Goal: Information Seeking & Learning: Compare options

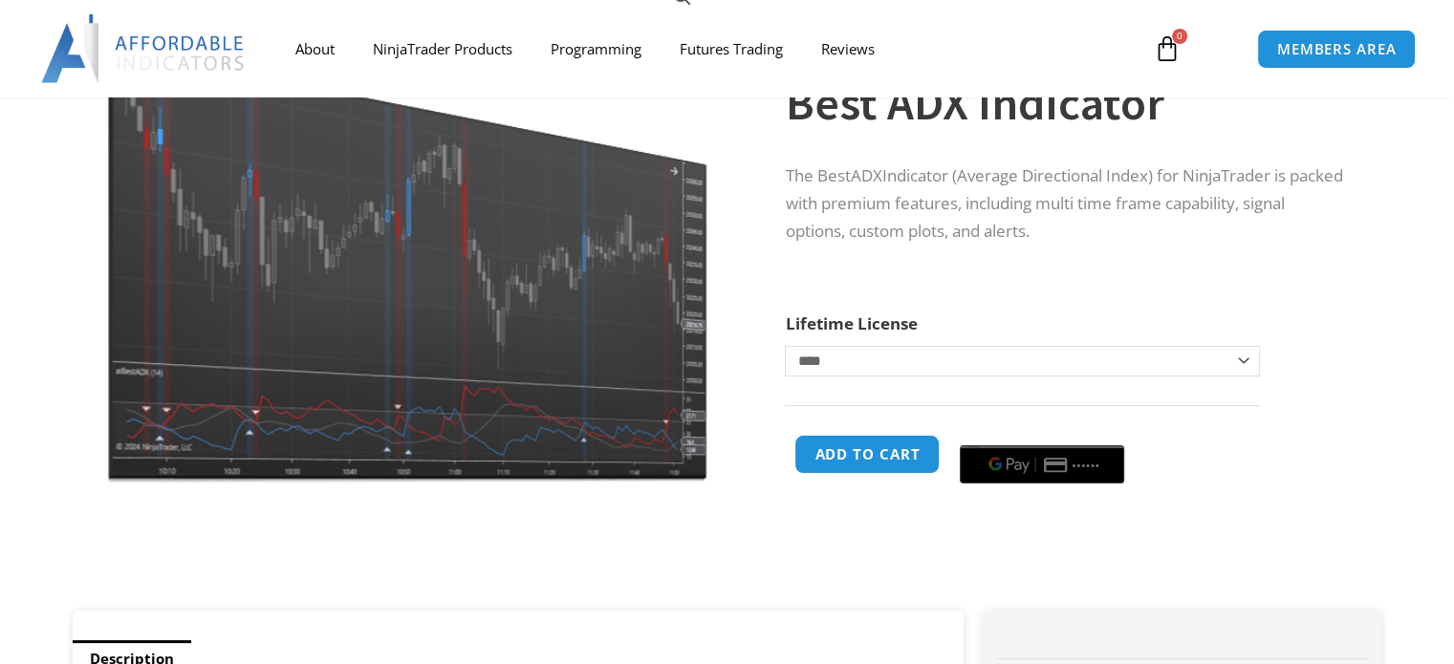
scroll to position [287, 0]
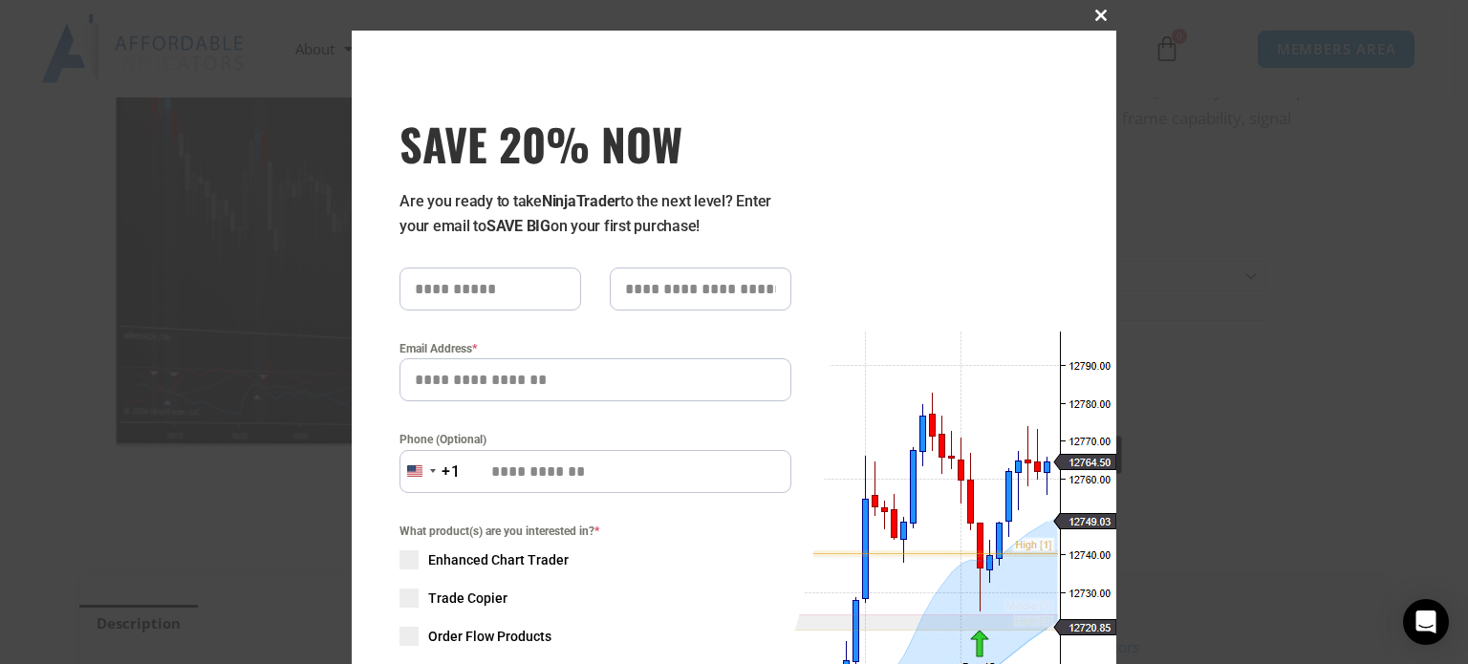
click at [1091, 16] on span "SAVE 20% NOW popup" at bounding box center [1101, 15] width 31 height 11
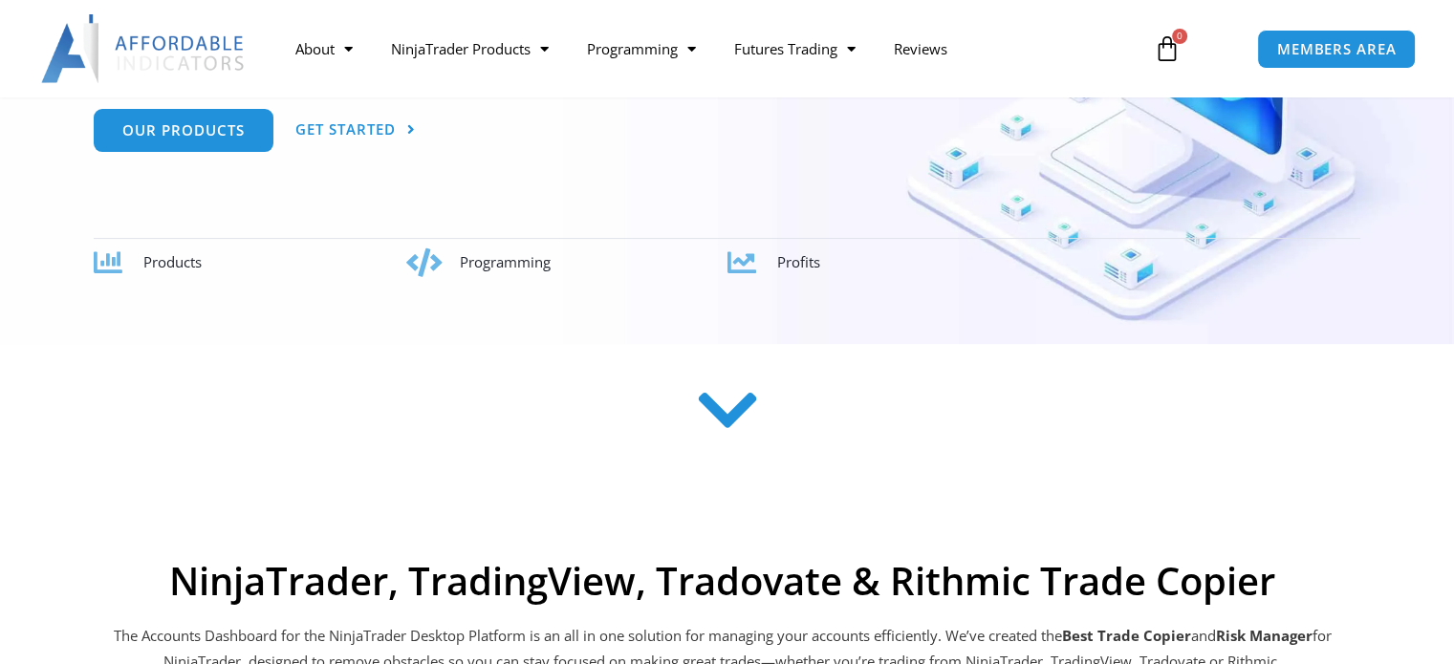
scroll to position [394, 0]
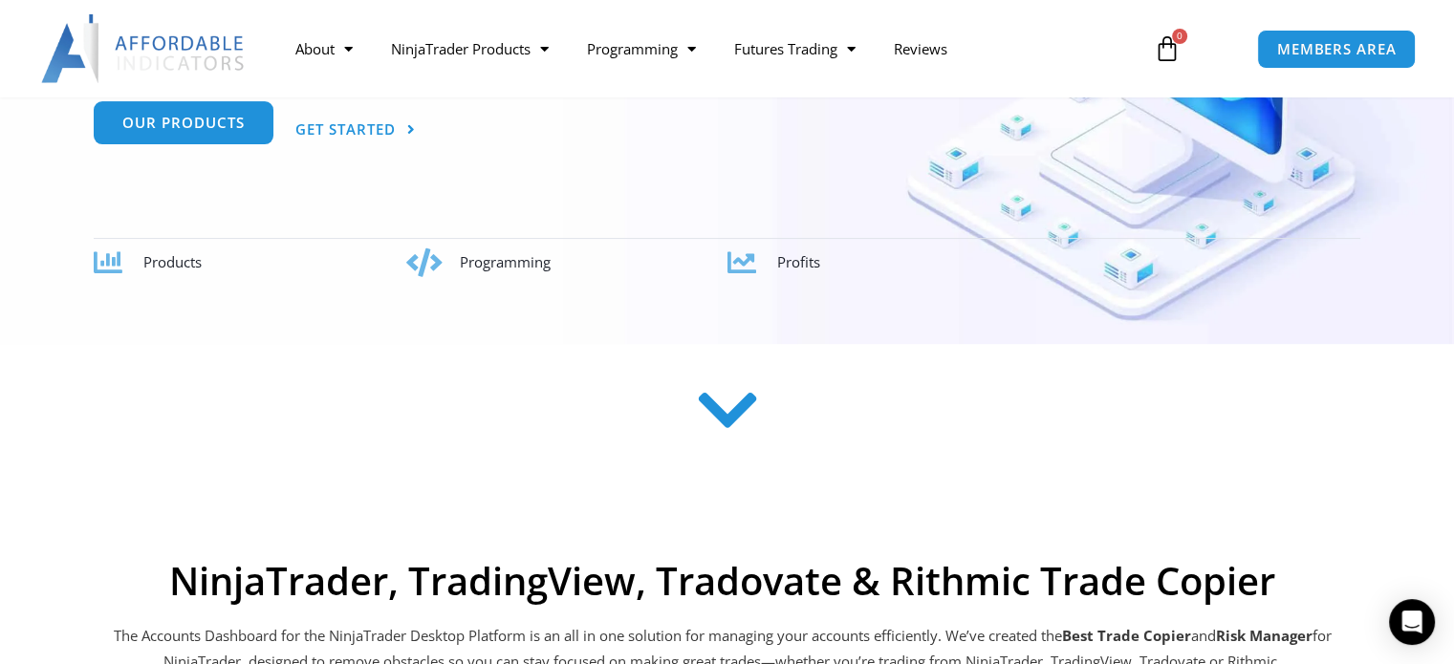
click at [253, 136] on link "Our Products" at bounding box center [184, 122] width 180 height 43
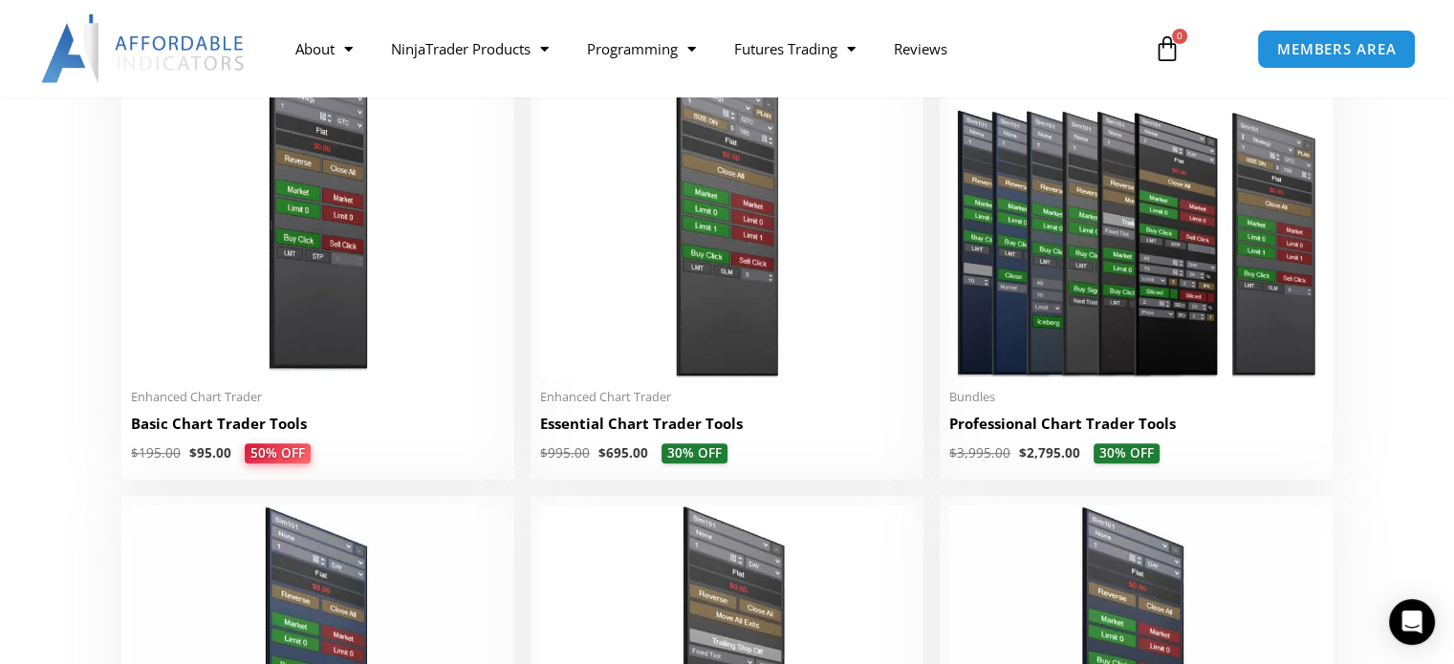
scroll to position [960, 0]
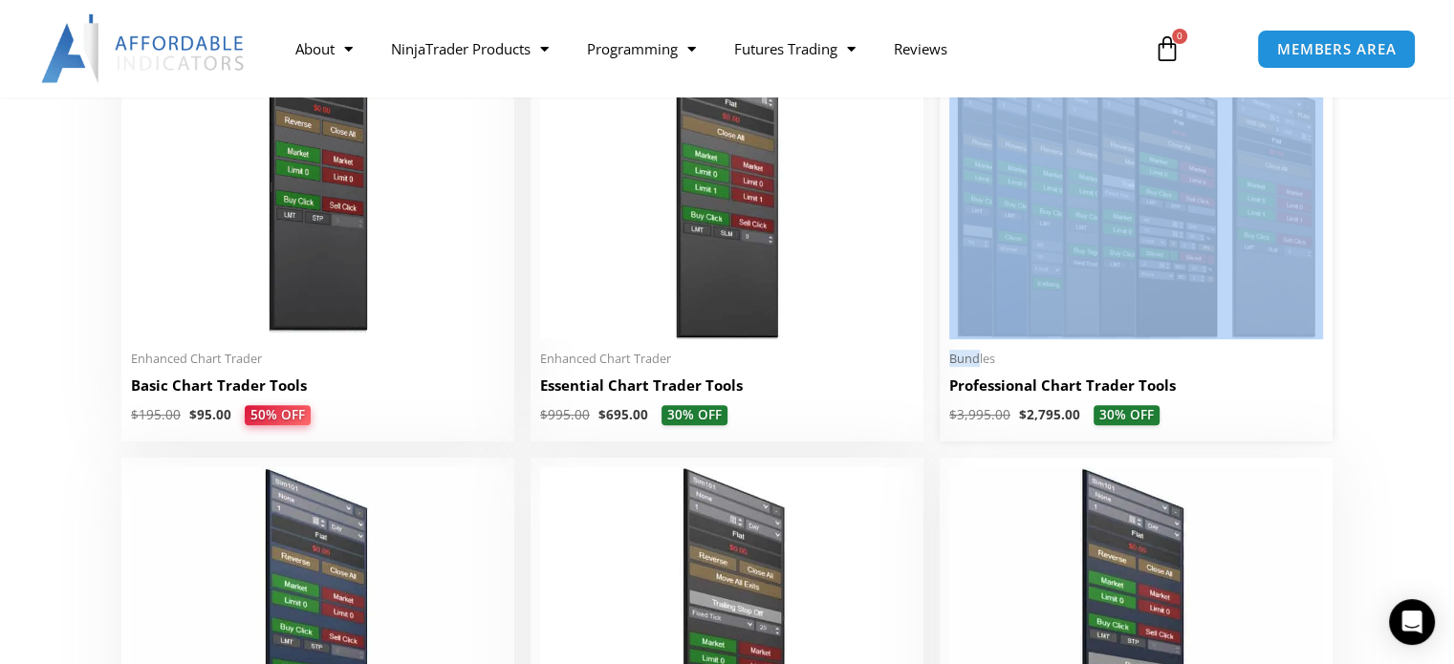
drag, startPoint x: 970, startPoint y: 362, endPoint x: 1063, endPoint y: 222, distance: 168.3
click at [1063, 222] on li "Sale! Bundles Professional Chart Trader Tools $ 3,995.00 $ 2,795.00 30% OFF Thi…" at bounding box center [1136, 225] width 393 height 434
click at [1063, 222] on img at bounding box center [1136, 177] width 374 height 321
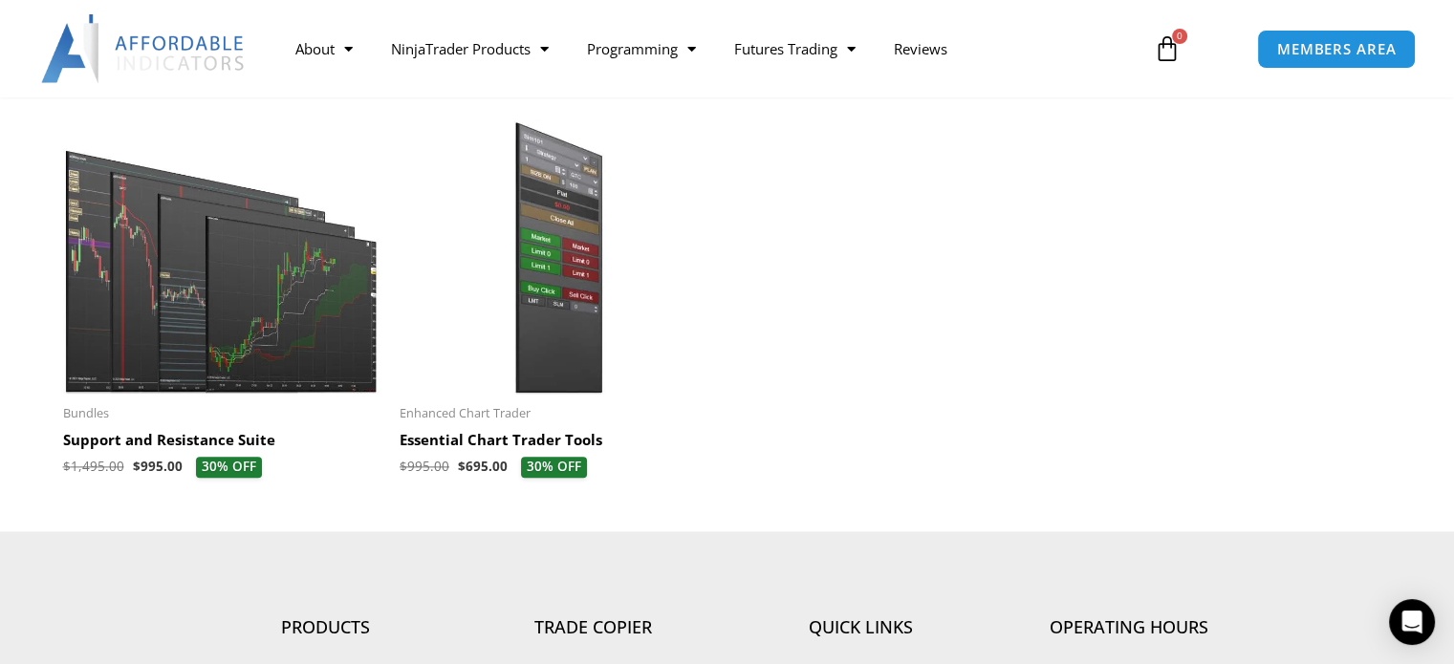
scroll to position [2244, 0]
click at [111, 441] on h2 "Support and Resistance Suite" at bounding box center [222, 440] width 318 height 19
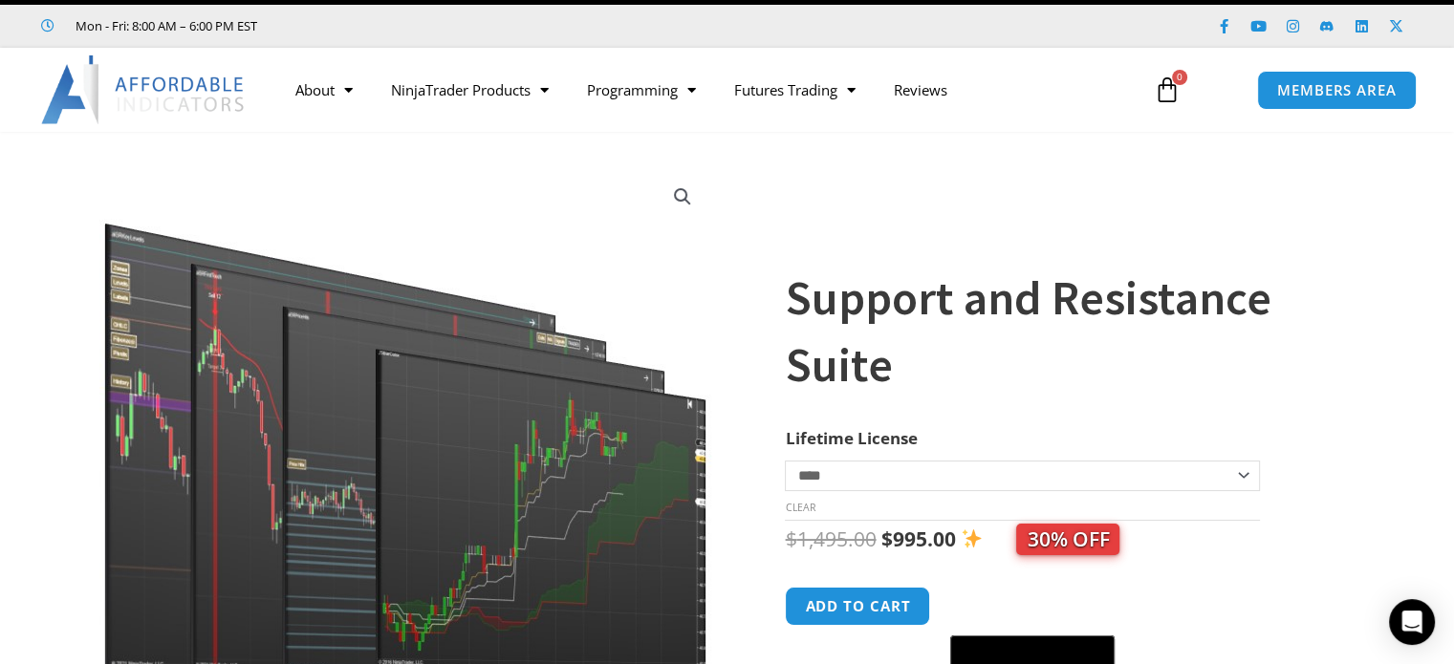
click at [23, 225] on section "**********" at bounding box center [727, 484] width 1454 height 667
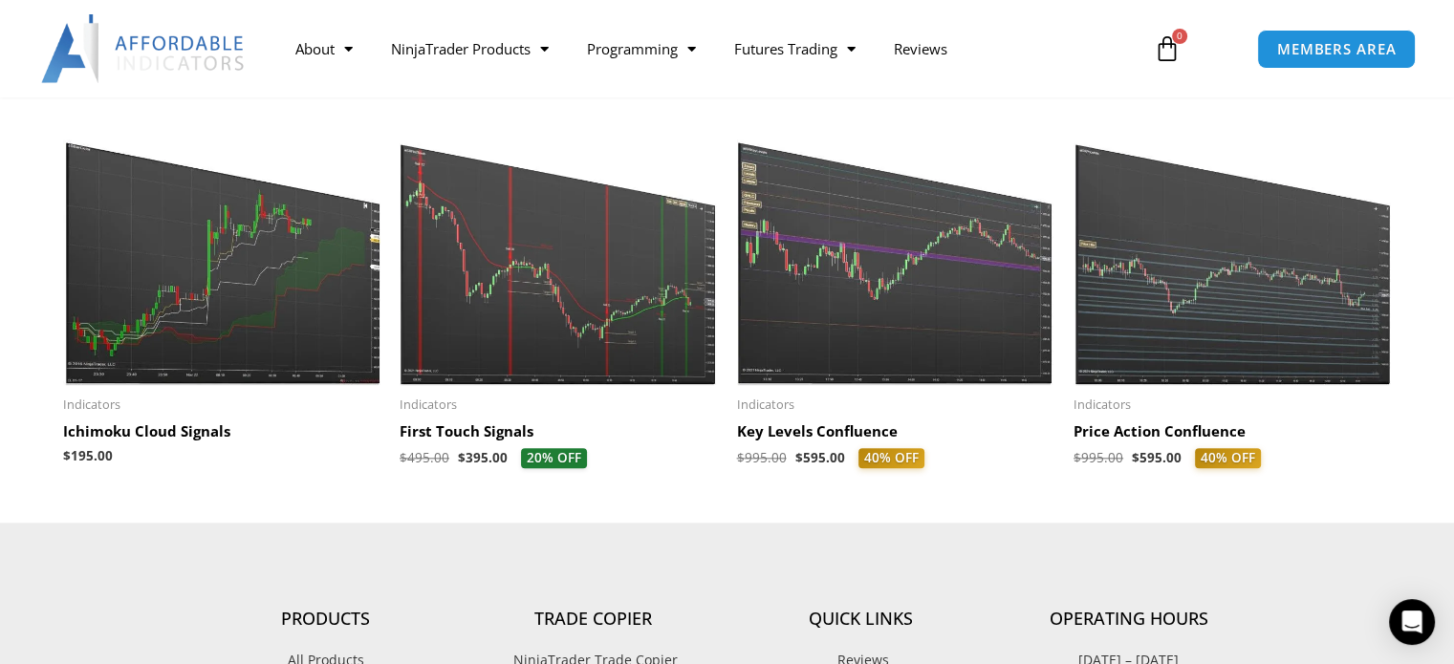
scroll to position [2045, 0]
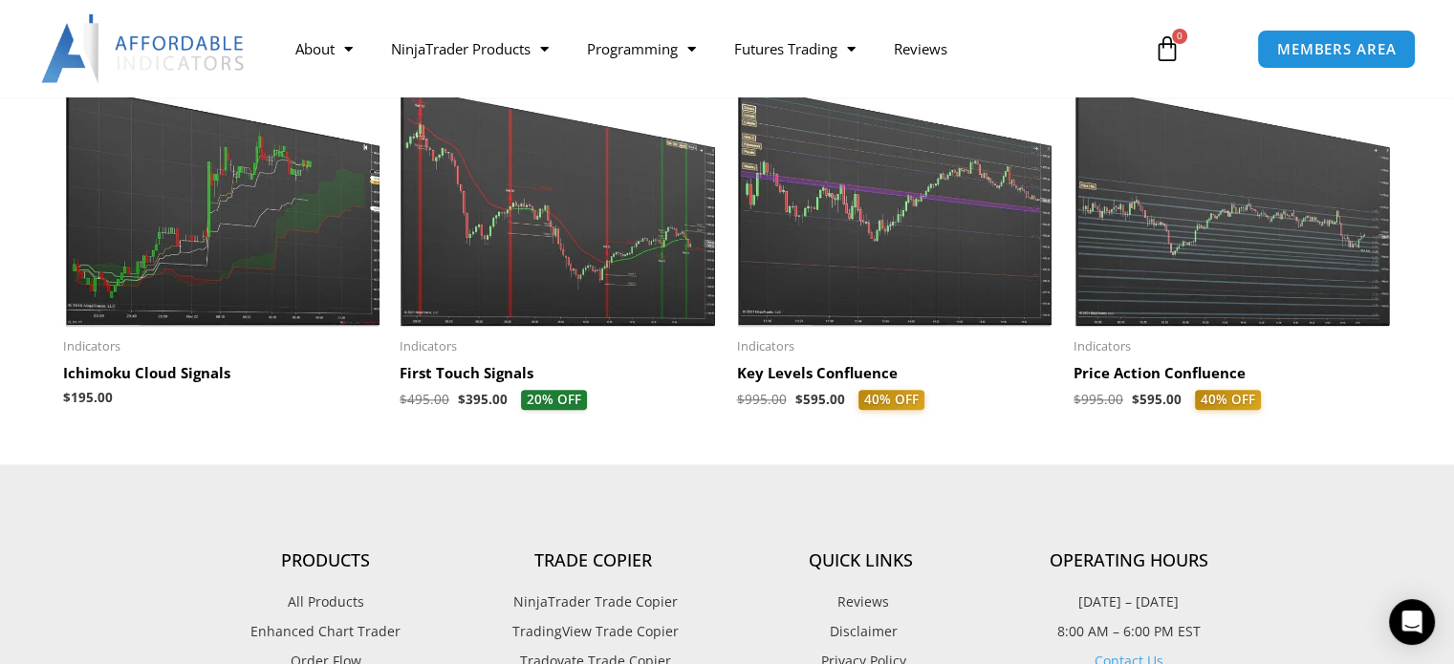
click at [1128, 227] on img at bounding box center [1232, 190] width 318 height 273
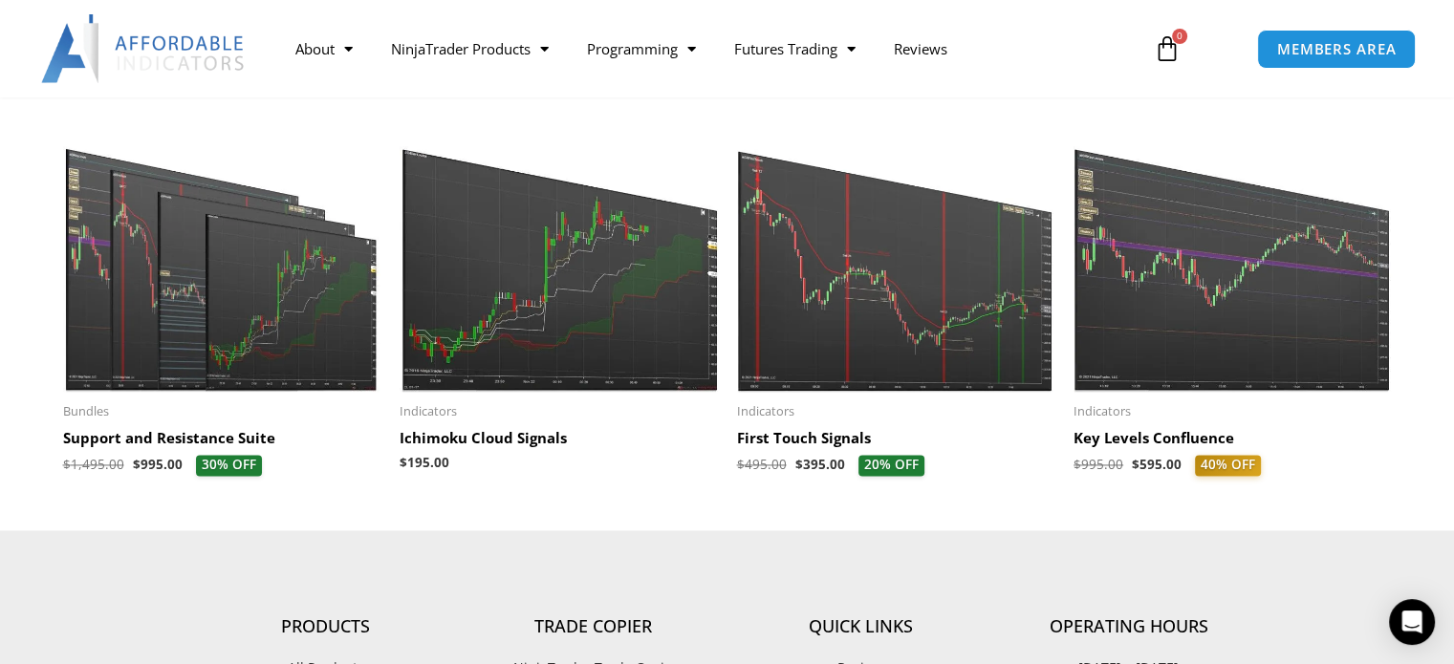
scroll to position [2676, 0]
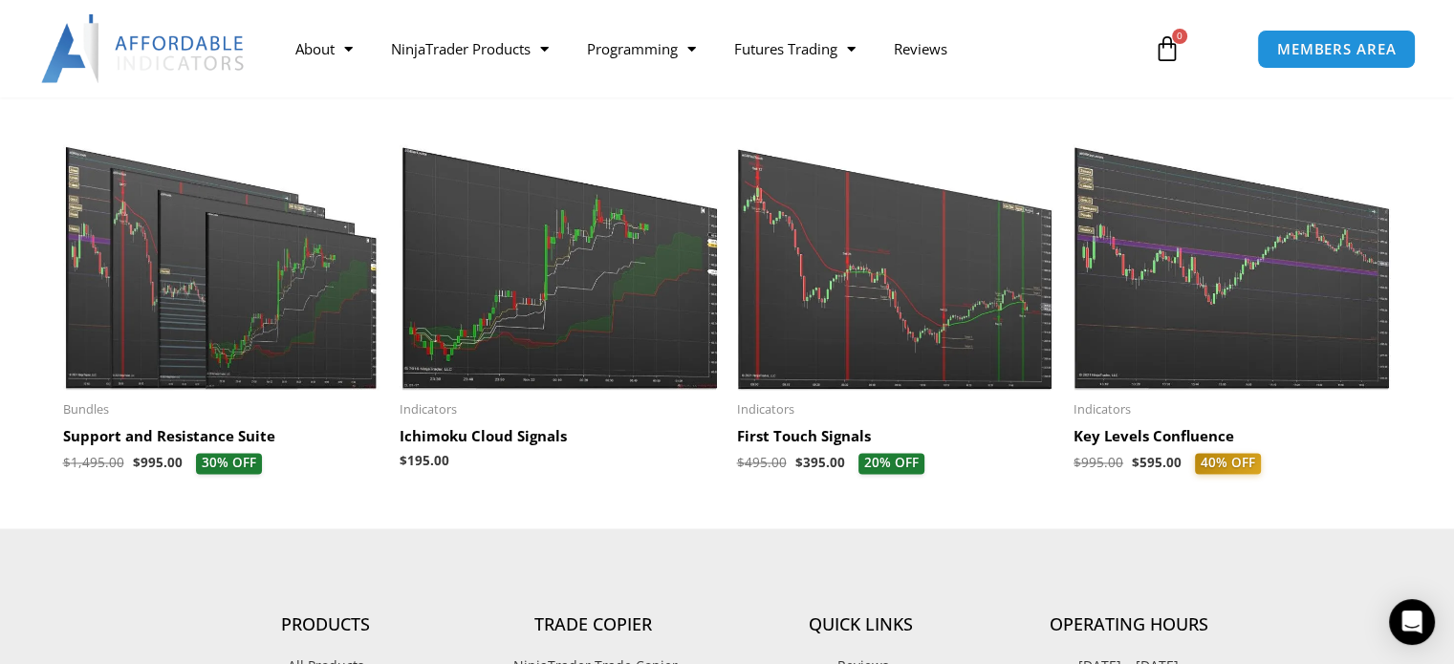
click at [187, 253] on img at bounding box center [222, 253] width 318 height 273
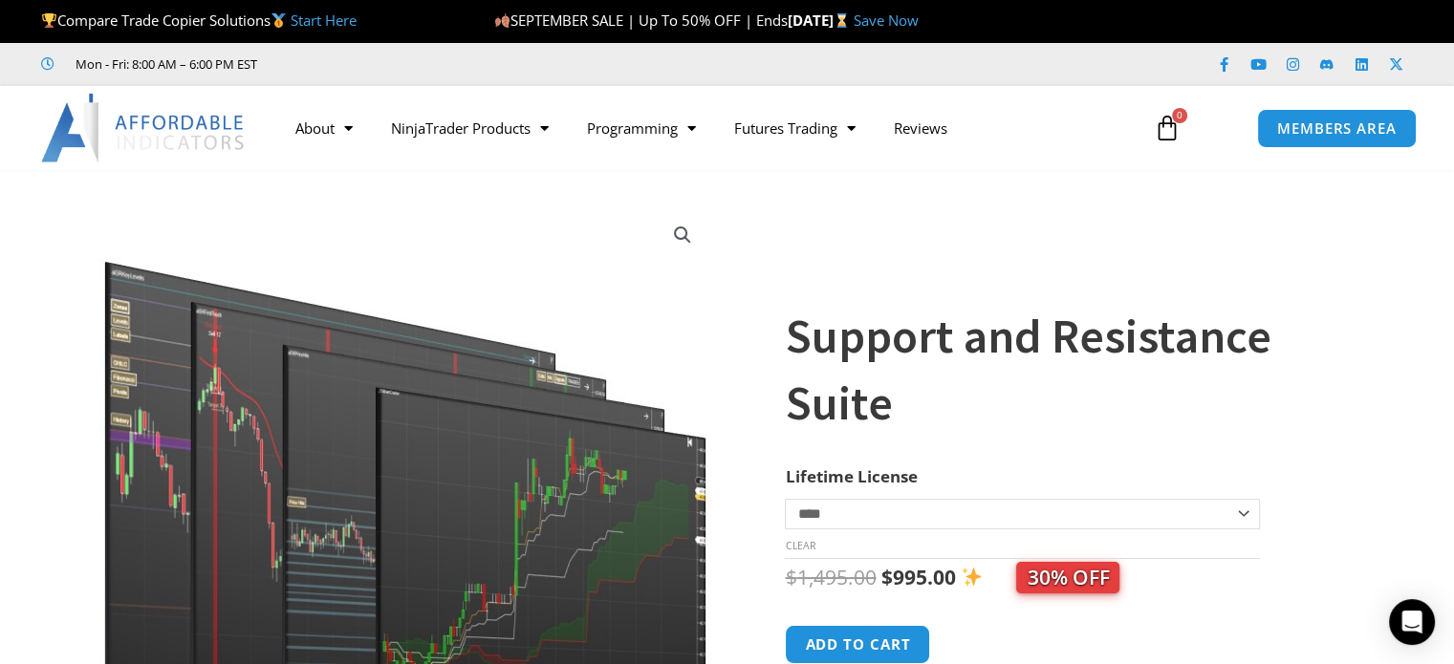
drag, startPoint x: 23, startPoint y: 240, endPoint x: 39, endPoint y: -116, distance: 355.9
click at [205, 137] on img at bounding box center [143, 128] width 205 height 69
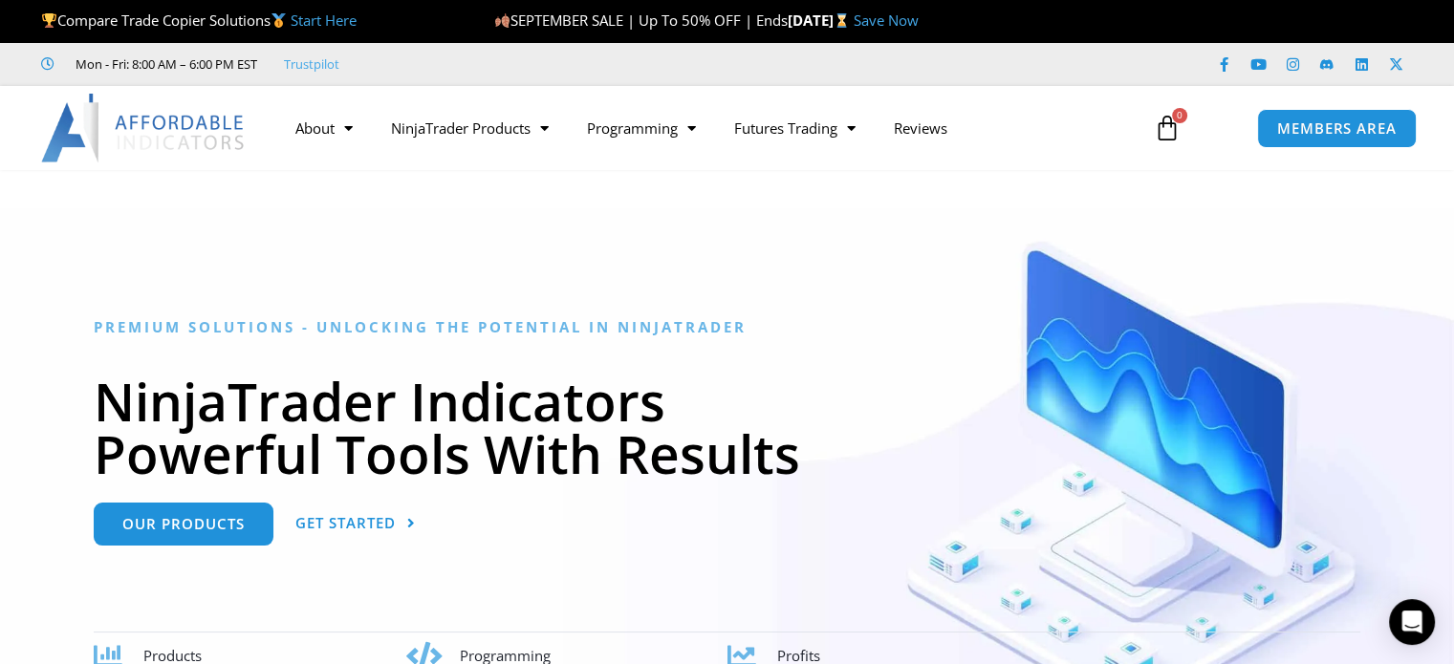
click at [307, 22] on link "Start Here" at bounding box center [324, 20] width 66 height 19
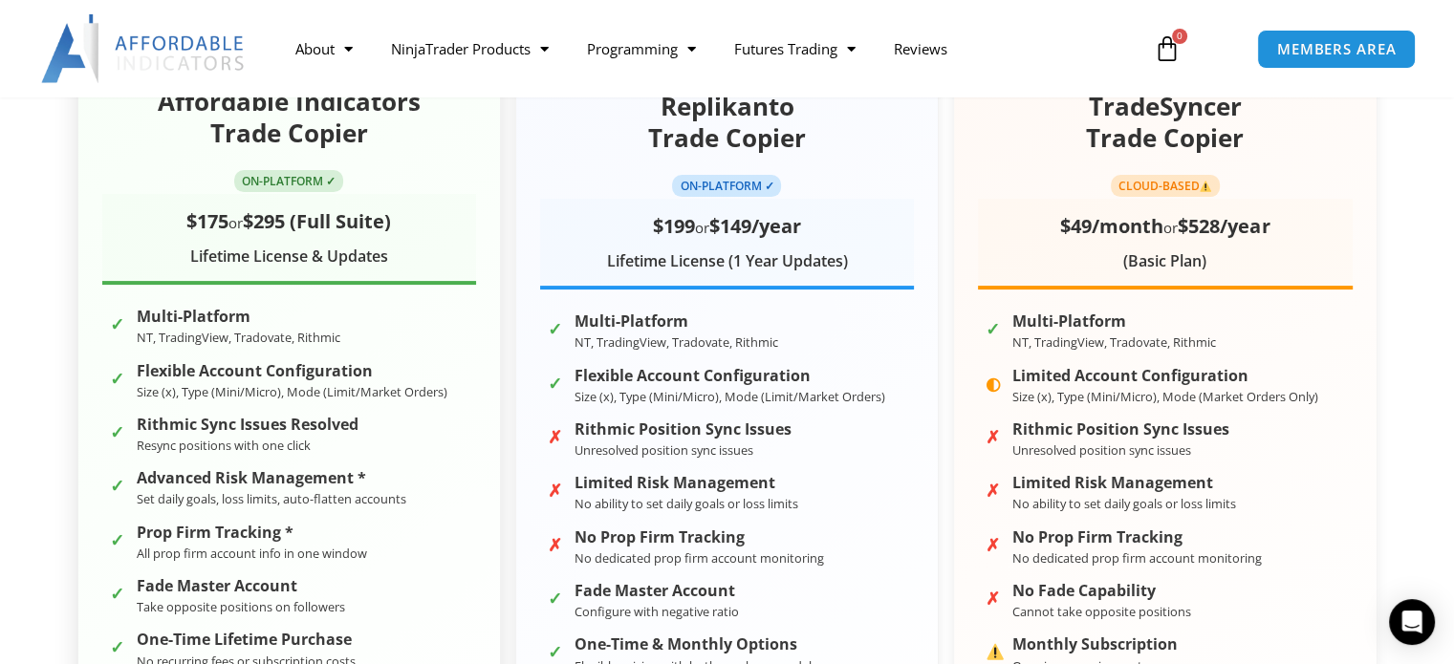
scroll to position [382, 0]
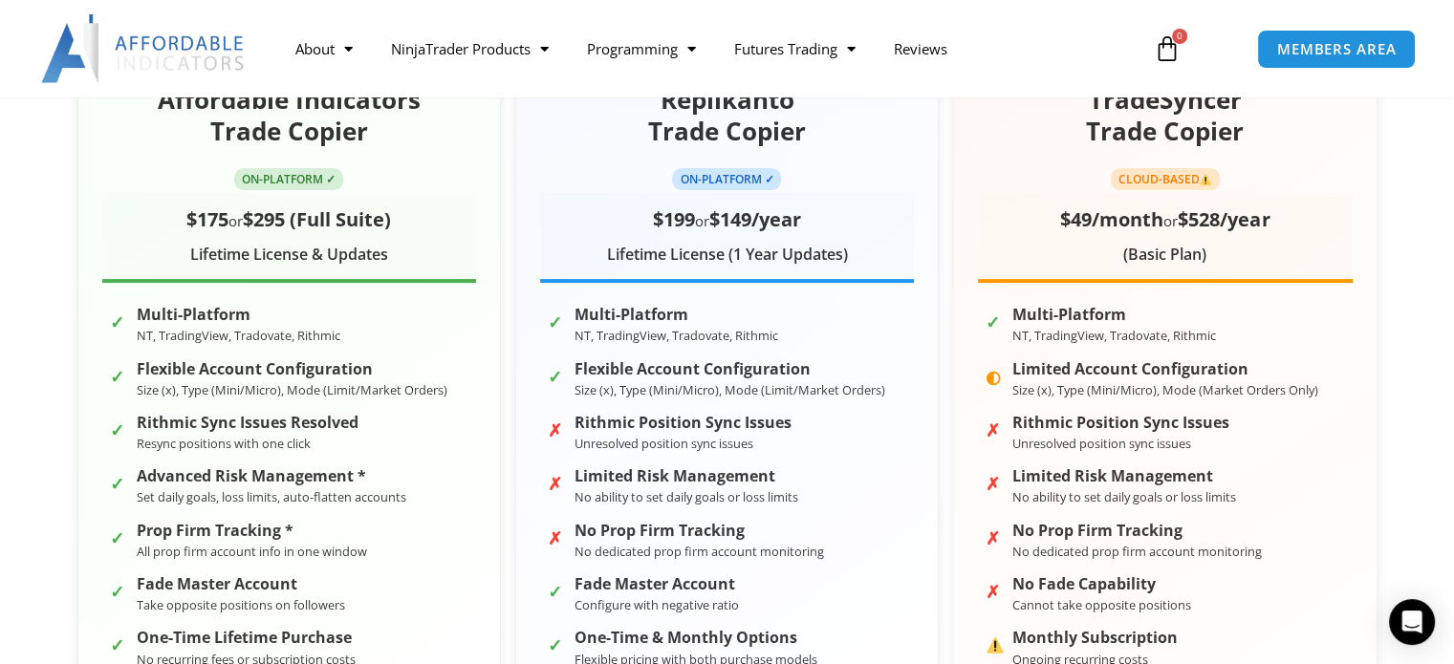
click at [31, 305] on div "Affordable Indicators Trade Copier ON-PLATFORM ✓ $175 or $295 (Full Suite) Life…" at bounding box center [727, 463] width 1415 height 855
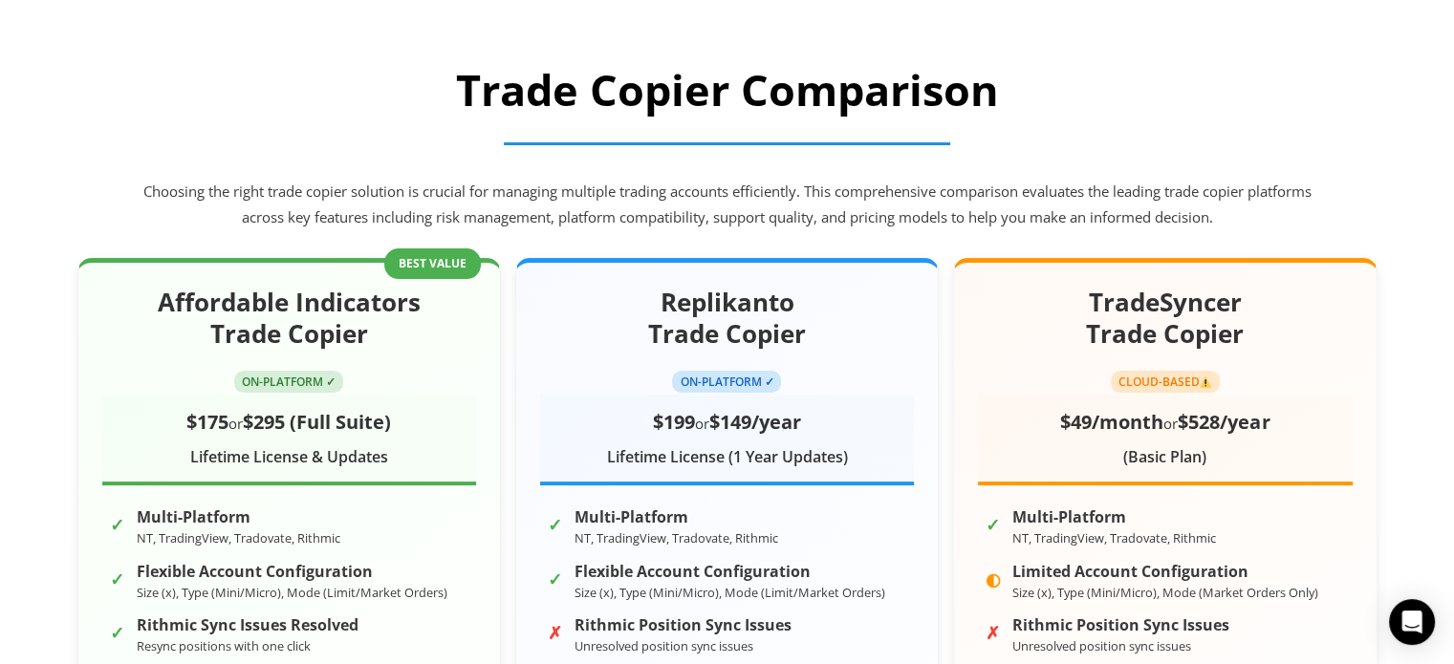
scroll to position [0, 0]
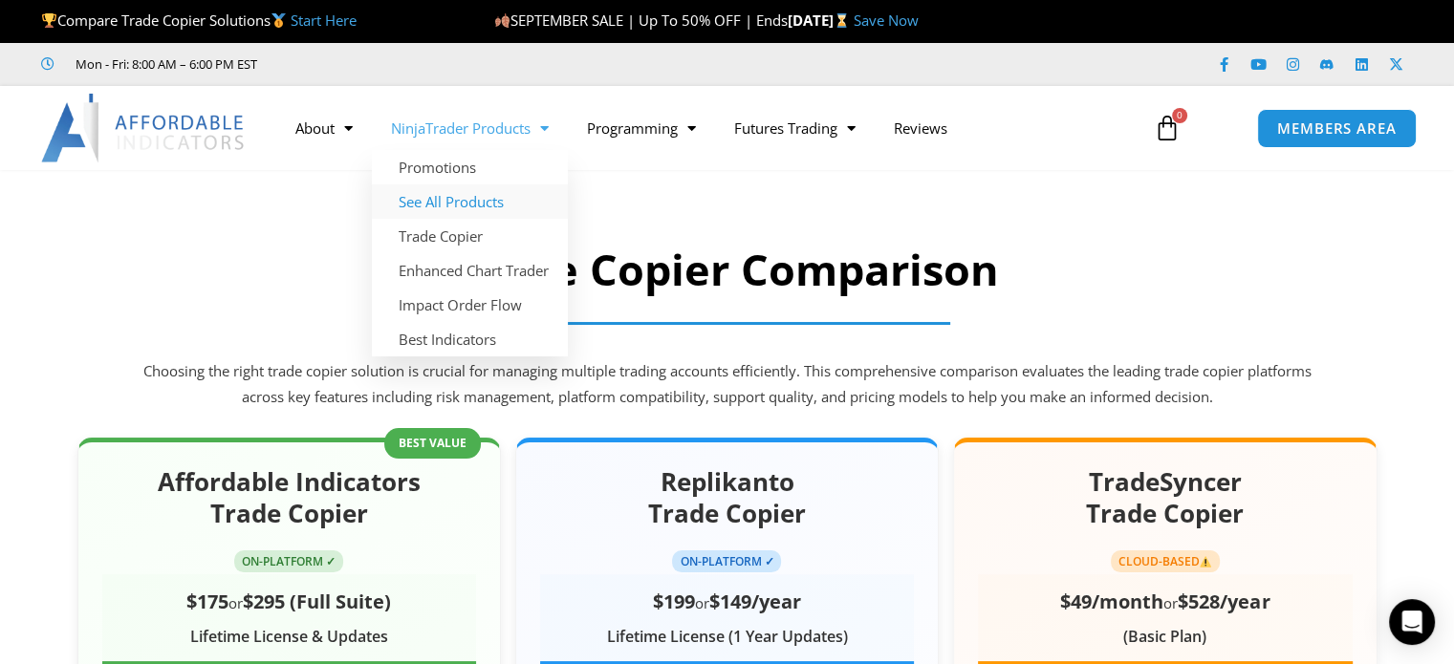
click at [501, 207] on link "See All Products" at bounding box center [470, 201] width 196 height 34
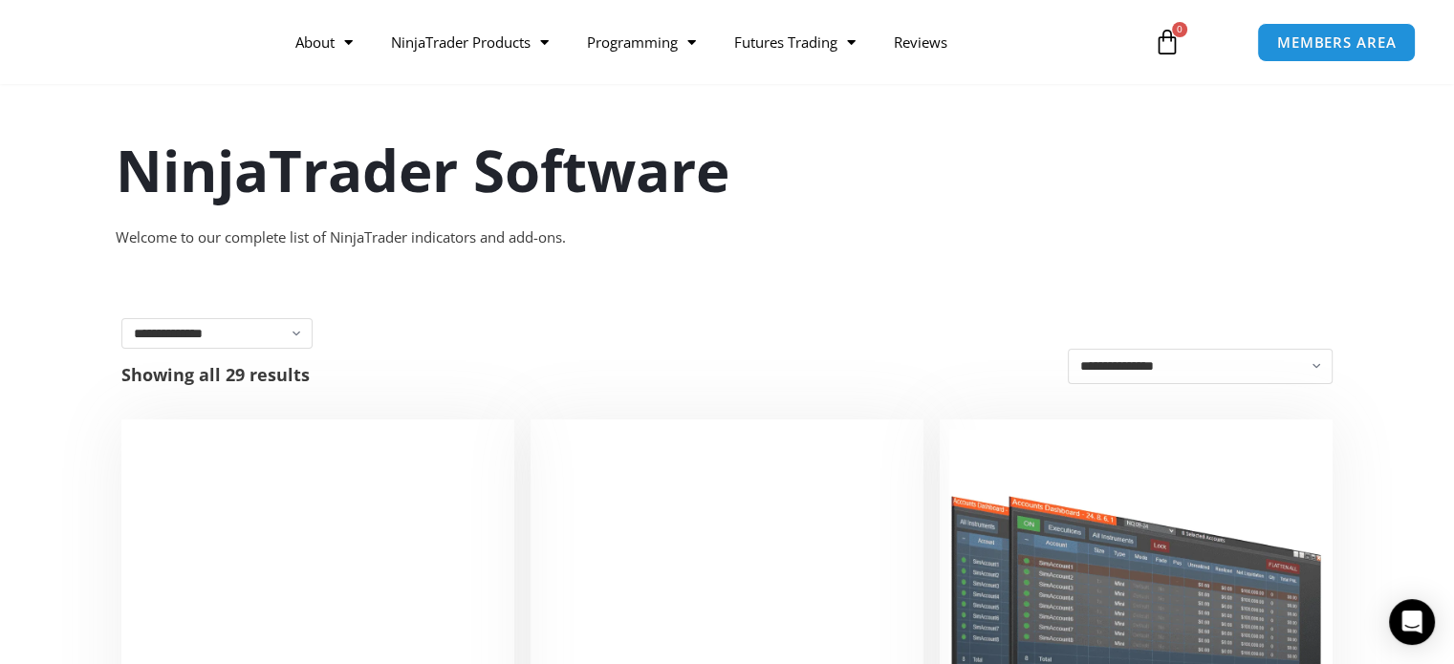
scroll to position [96, 0]
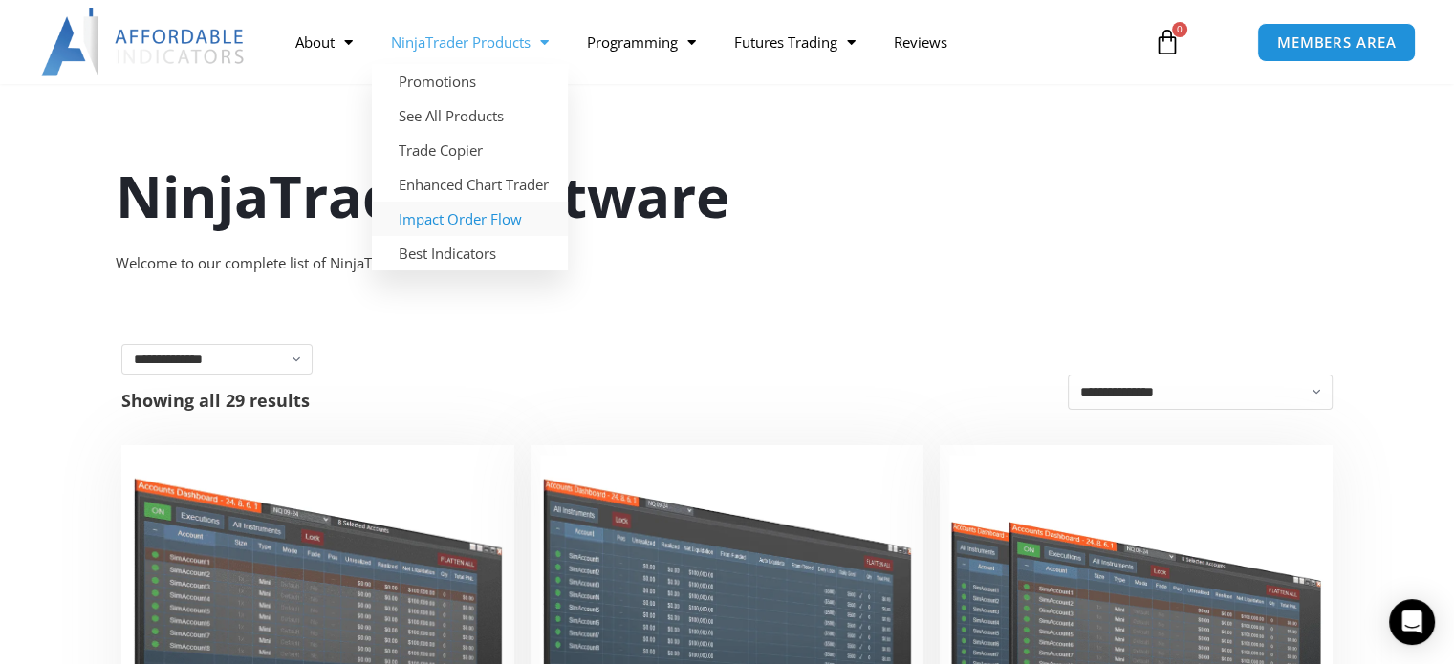
click at [470, 215] on link "Impact Order Flow" at bounding box center [470, 219] width 196 height 34
click at [478, 209] on link "Impact Order Flow" at bounding box center [470, 219] width 196 height 34
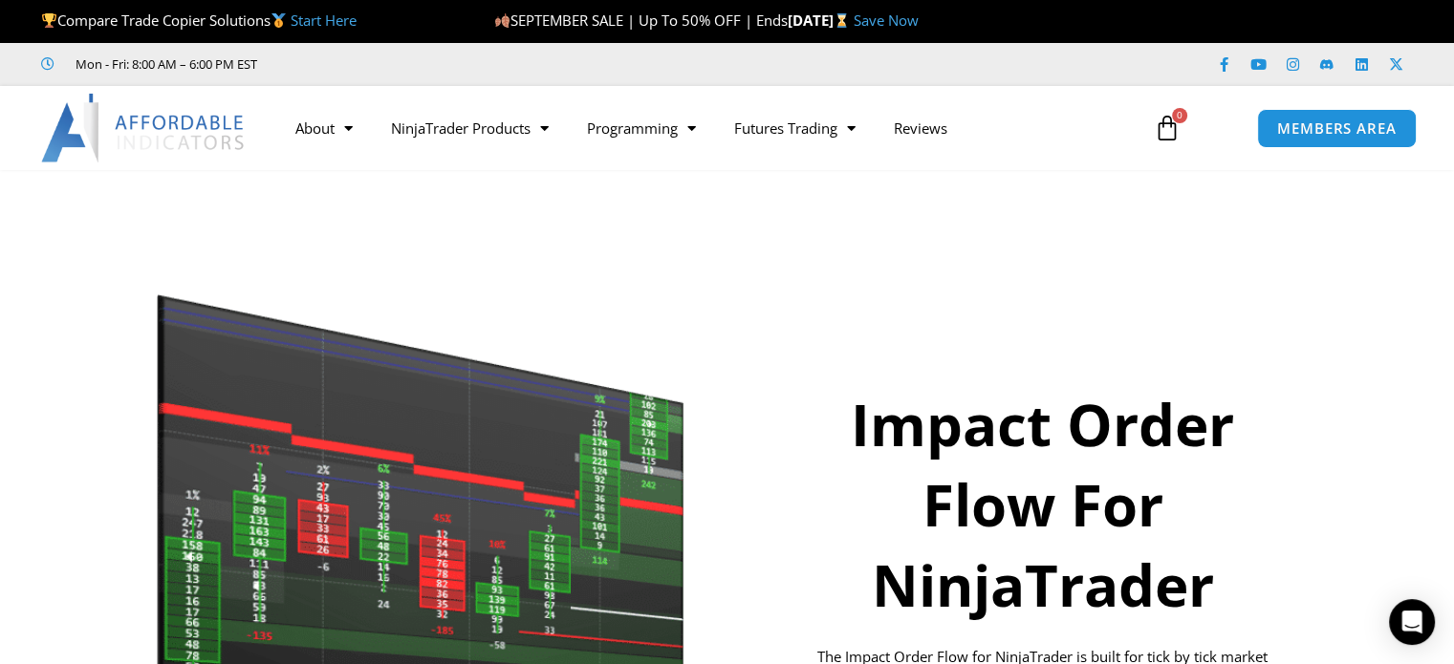
drag, startPoint x: 115, startPoint y: 236, endPoint x: 177, endPoint y: -116, distance: 357.2
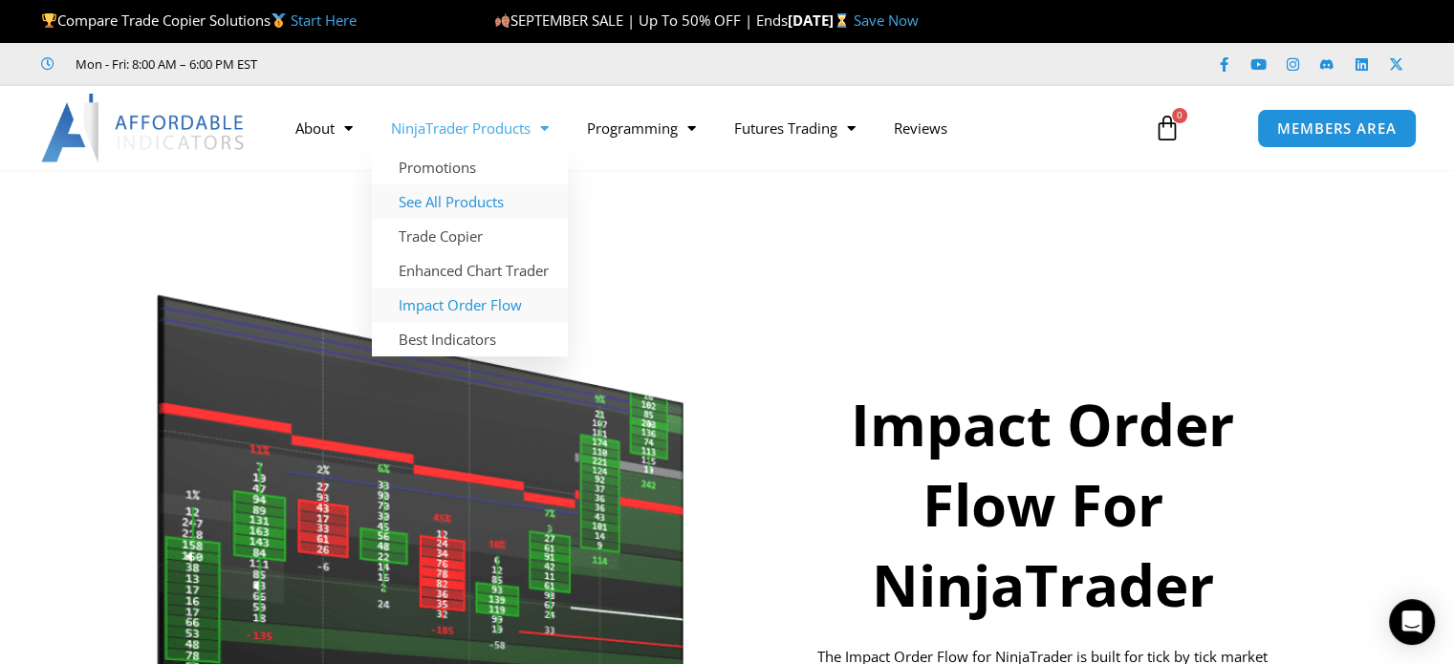
click at [473, 196] on link "See All Products" at bounding box center [470, 201] width 196 height 34
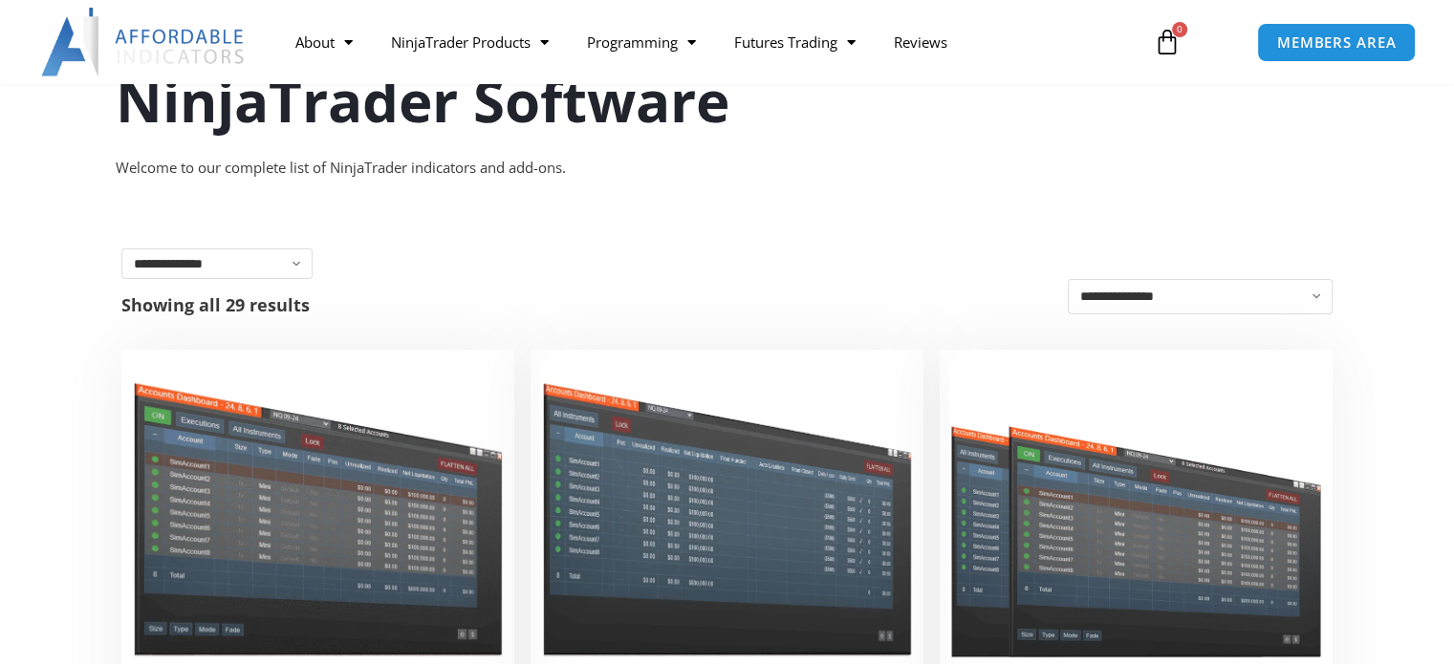
scroll to position [191, 0]
click at [260, 263] on select "**********" at bounding box center [216, 263] width 191 height 31
select select "**********"
click at [121, 248] on select "**********" at bounding box center [216, 263] width 191 height 31
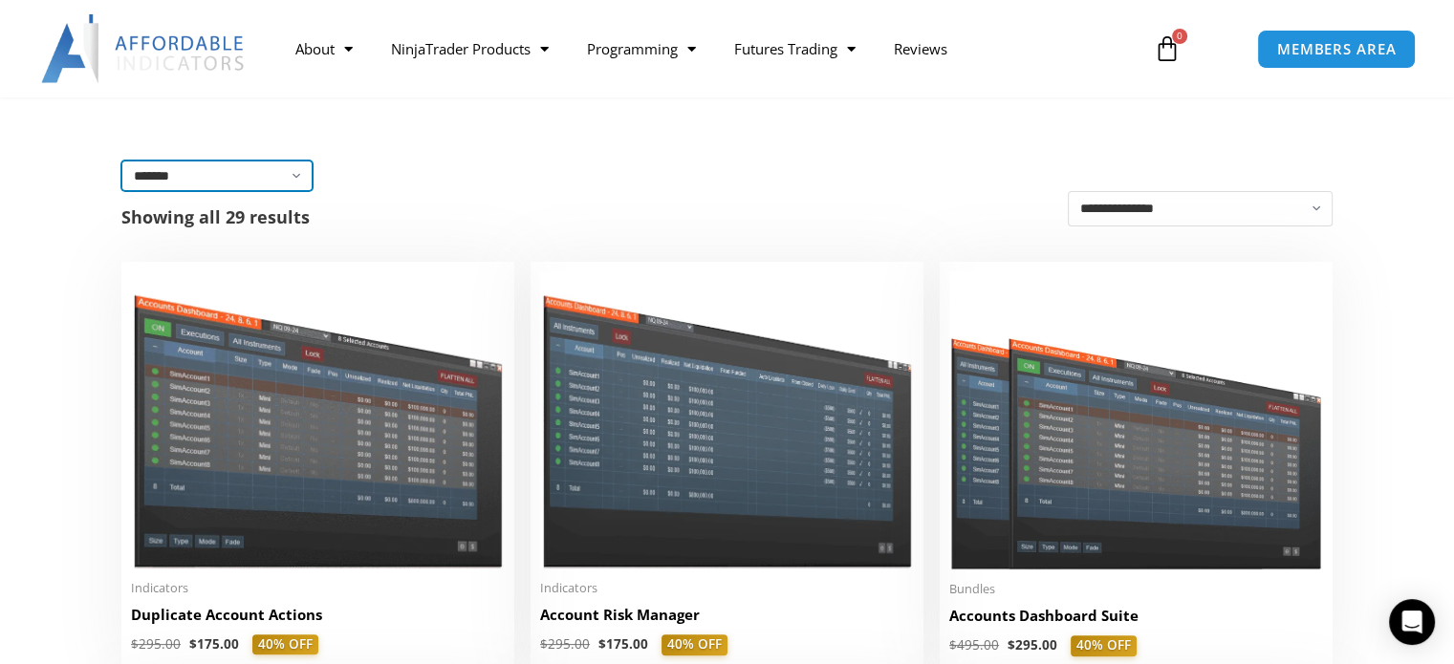
scroll to position [287, 0]
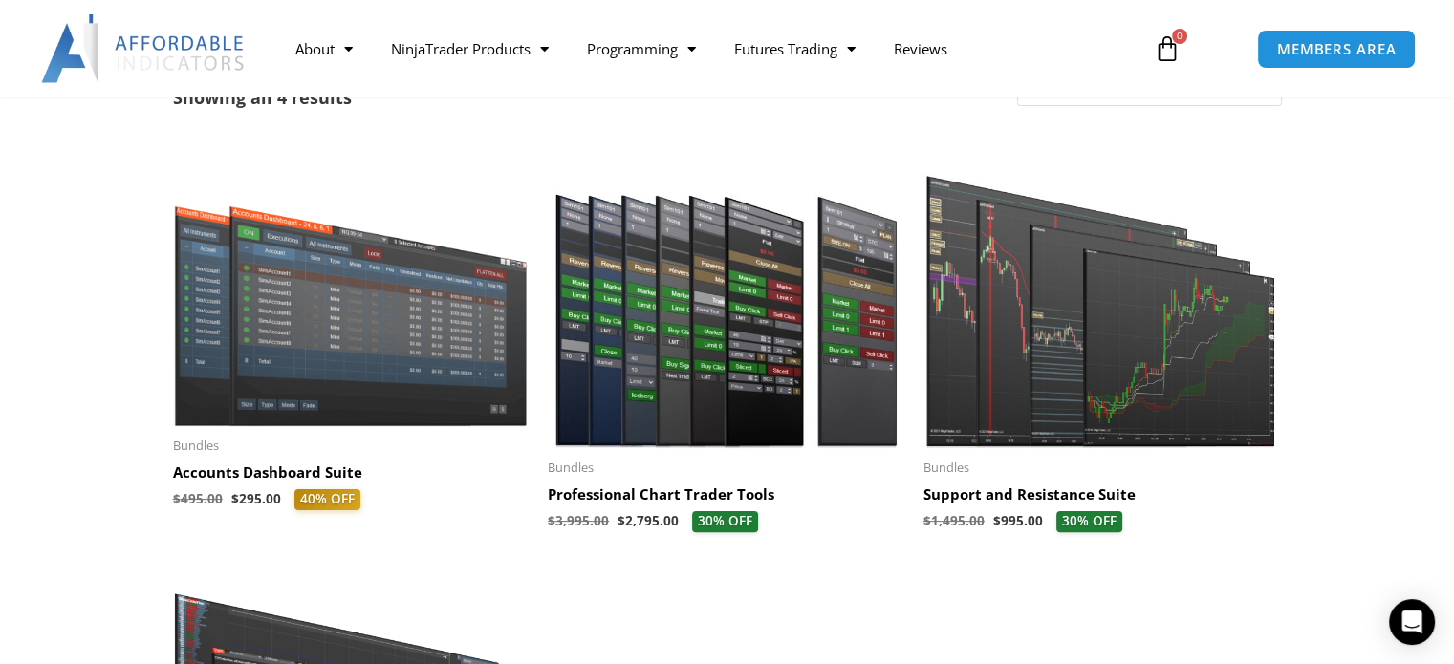
scroll to position [382, 0]
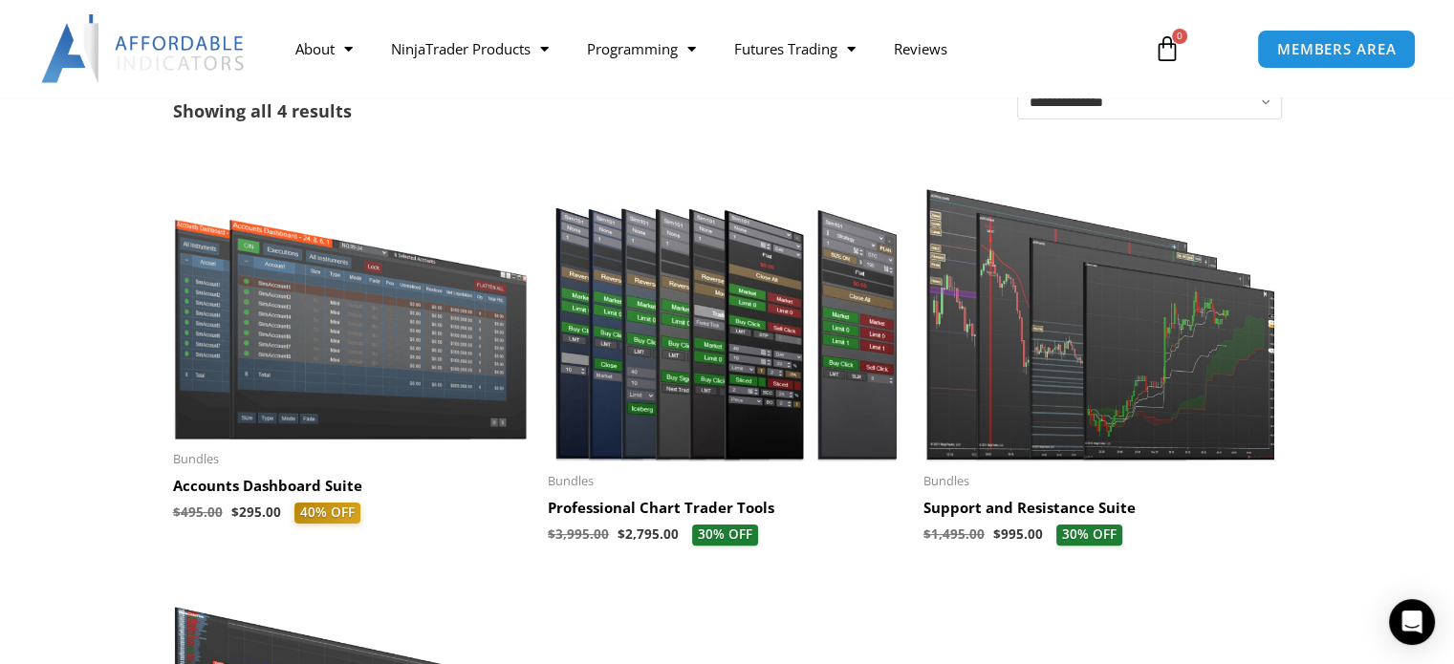
click at [700, 347] on img at bounding box center [726, 309] width 356 height 306
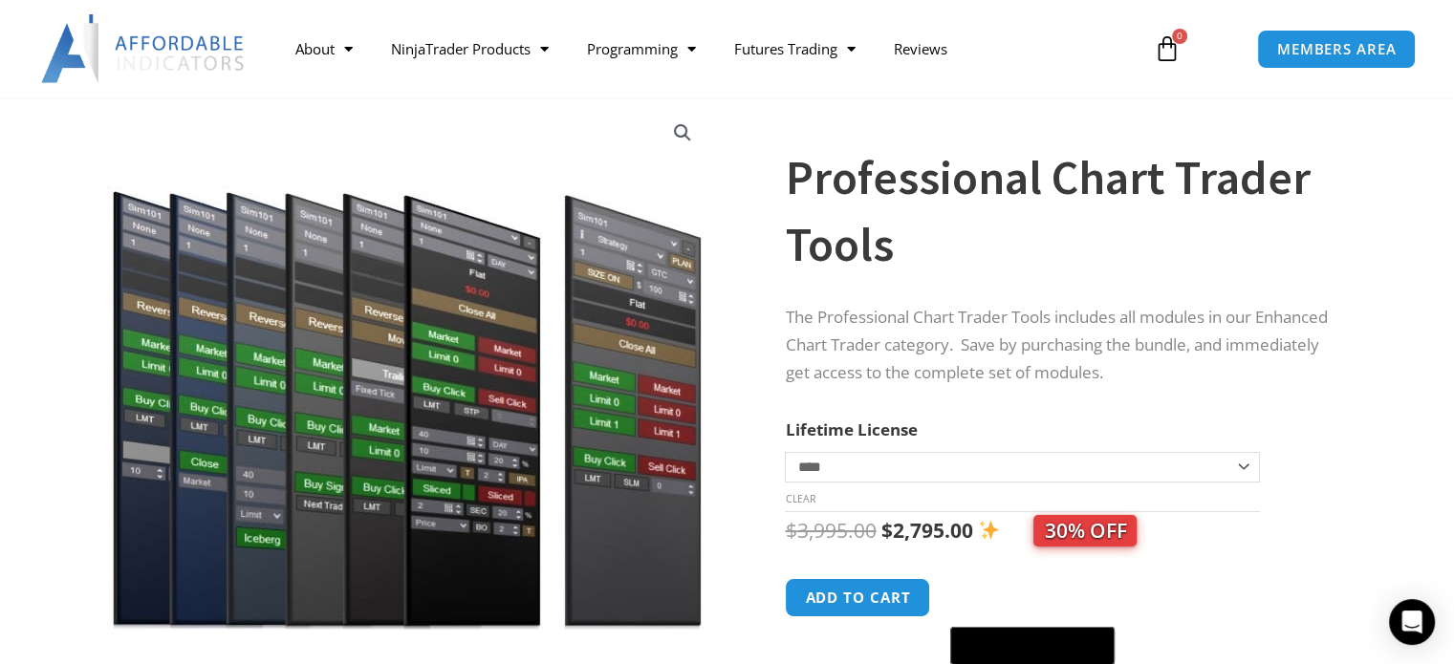
scroll to position [96, 0]
